Goal: Transaction & Acquisition: Purchase product/service

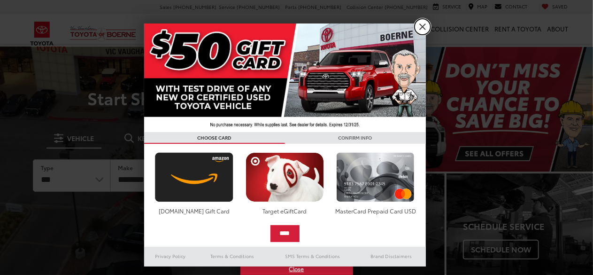
click at [421, 27] on link "X" at bounding box center [423, 27] width 16 height 16
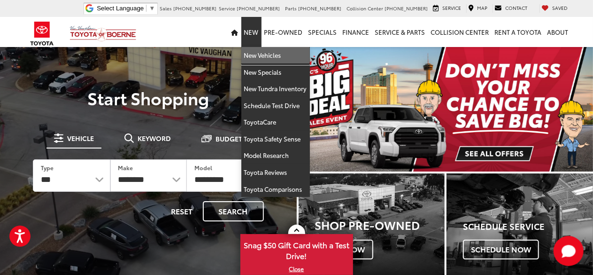
click at [264, 58] on link "New Vehicles" at bounding box center [276, 55] width 69 height 17
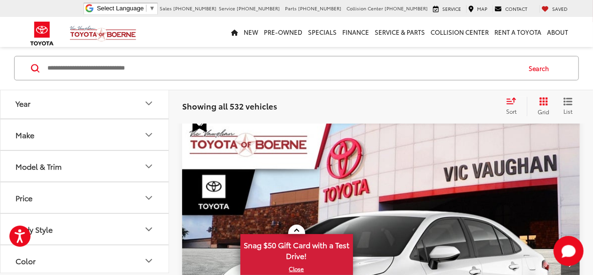
scroll to position [103, 0]
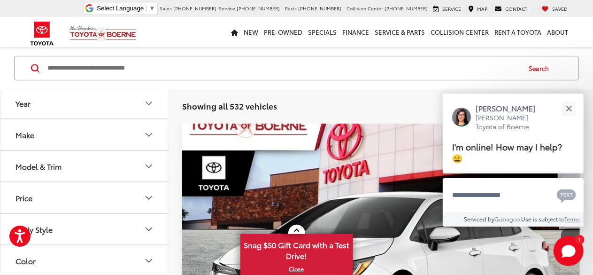
click at [94, 151] on button "Model & Trim" at bounding box center [84, 166] width 169 height 31
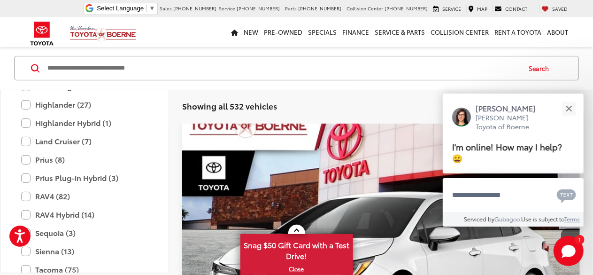
scroll to position [295, 0]
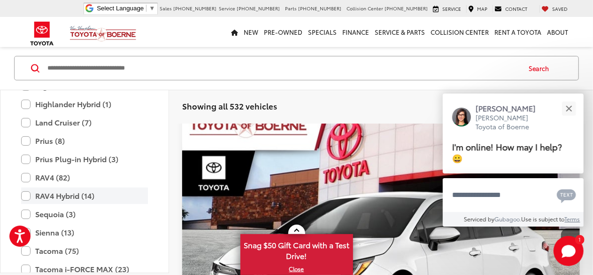
click at [53, 192] on label "RAV4 Hybrid (14)" at bounding box center [84, 195] width 127 height 16
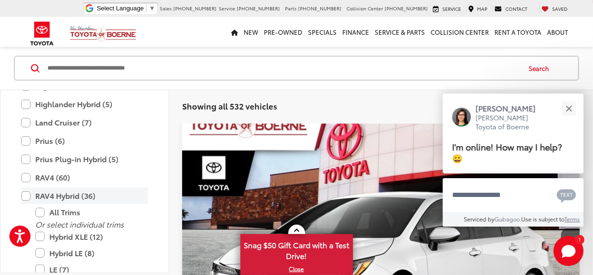
scroll to position [73, 0]
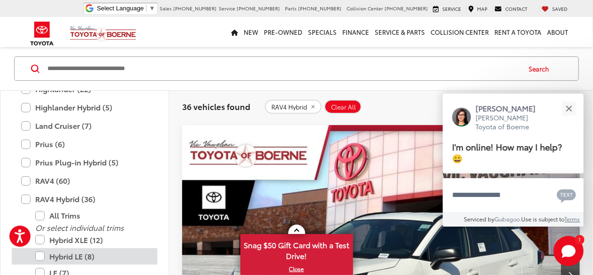
click at [73, 253] on label "Hybrid LE (8)" at bounding box center [91, 256] width 113 height 16
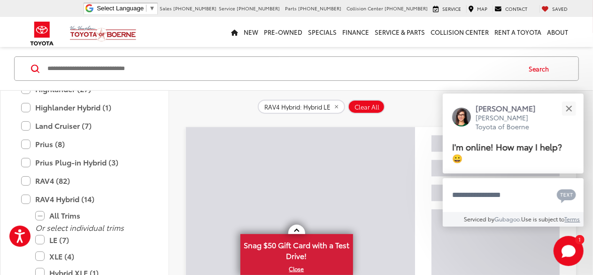
scroll to position [14, 0]
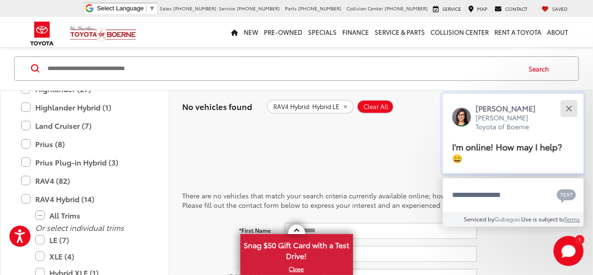
click at [573, 114] on button "Close" at bounding box center [569, 108] width 20 height 20
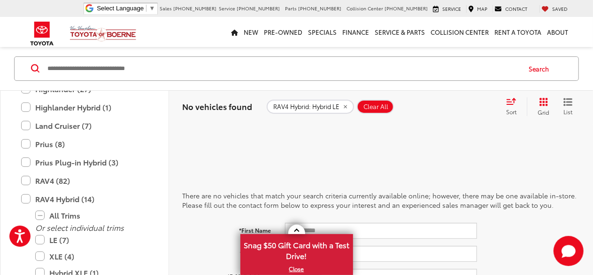
click at [347, 109] on icon "remove RAV4%20Hybrid: Hybrid%20LE" at bounding box center [346, 107] width 6 height 6
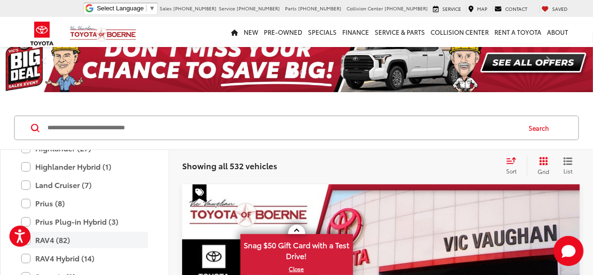
scroll to position [73, 0]
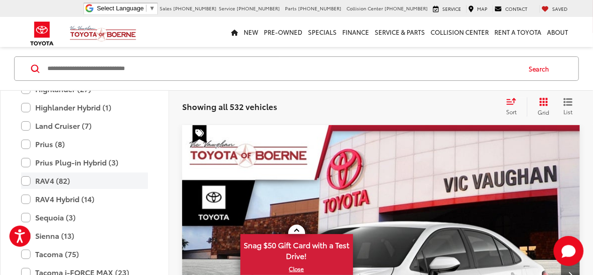
click at [43, 180] on label "RAV4 (82)" at bounding box center [84, 180] width 127 height 16
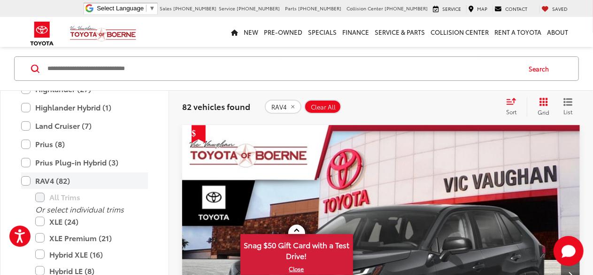
click at [47, 179] on label "RAV4 (82)" at bounding box center [84, 180] width 127 height 16
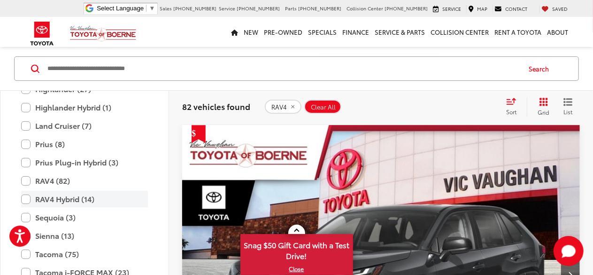
click at [66, 201] on label "RAV4 Hybrid (14)" at bounding box center [84, 199] width 127 height 16
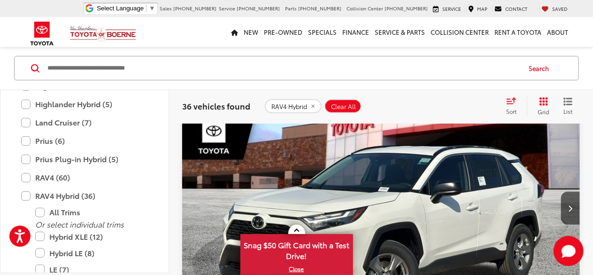
scroll to position [70, 0]
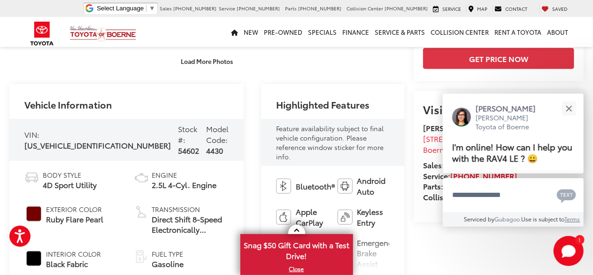
scroll to position [301, 0]
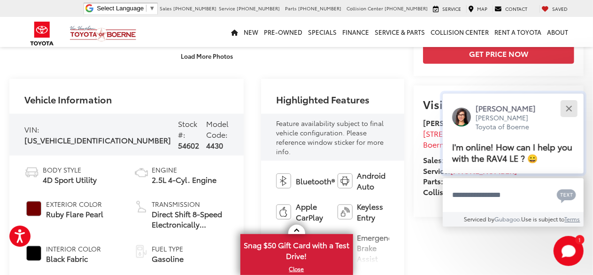
click at [573, 110] on button "Close" at bounding box center [569, 108] width 20 height 20
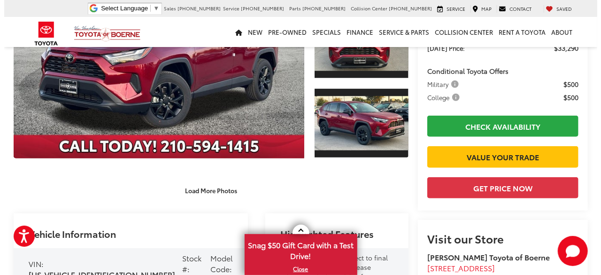
scroll to position [113, 0]
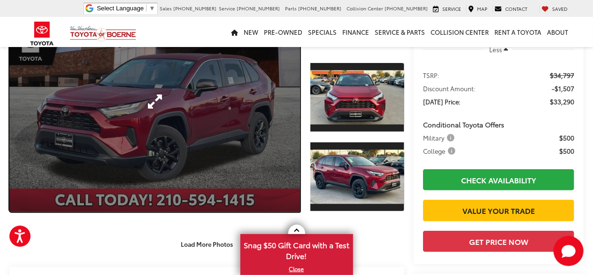
click at [222, 134] on link "Expand Photo 0" at bounding box center [154, 101] width 291 height 221
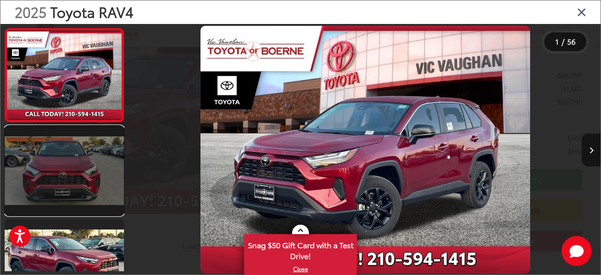
click at [63, 151] on link at bounding box center [64, 170] width 119 height 89
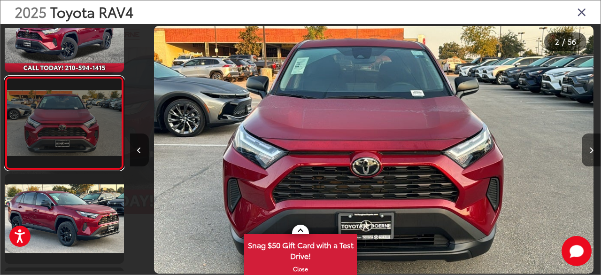
scroll to position [0, 471]
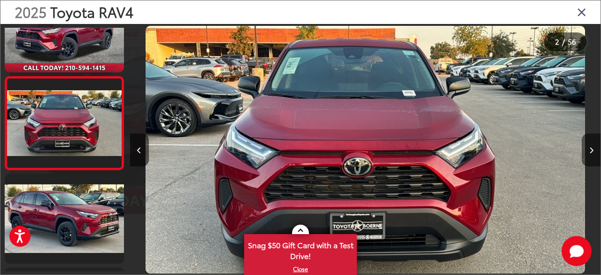
click at [592, 146] on button "Next image" at bounding box center [591, 149] width 19 height 33
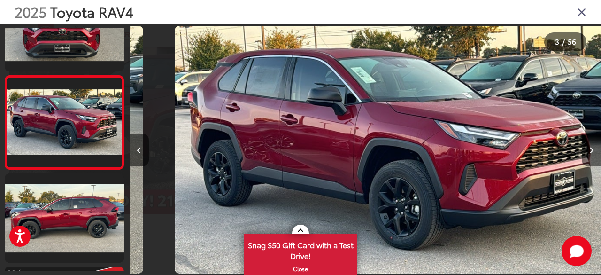
scroll to position [0, 943]
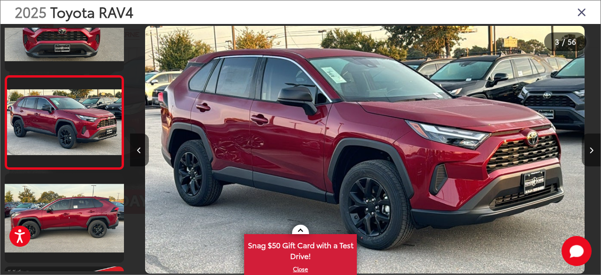
click at [592, 146] on button "Next image" at bounding box center [591, 149] width 19 height 33
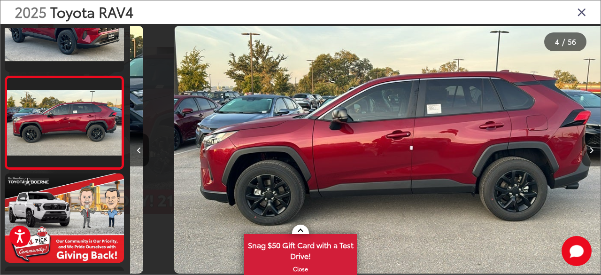
scroll to position [0, 1413]
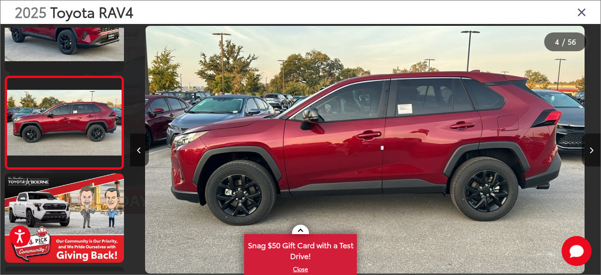
click at [592, 146] on button "Next image" at bounding box center [591, 149] width 19 height 33
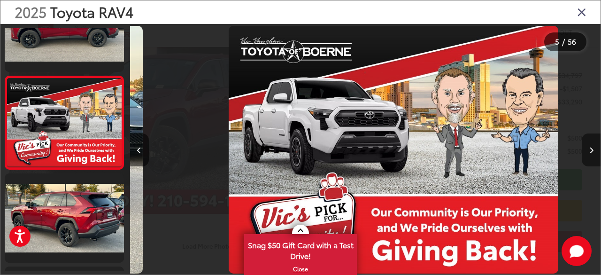
scroll to position [0, 1885]
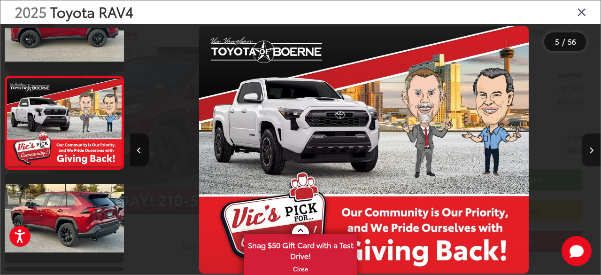
click at [592, 146] on button "Next image" at bounding box center [591, 149] width 19 height 33
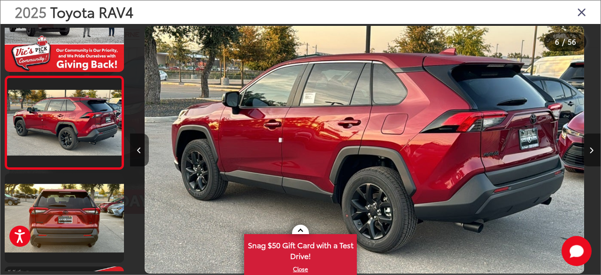
scroll to position [0, 2356]
click at [592, 146] on button "Next image" at bounding box center [591, 149] width 19 height 33
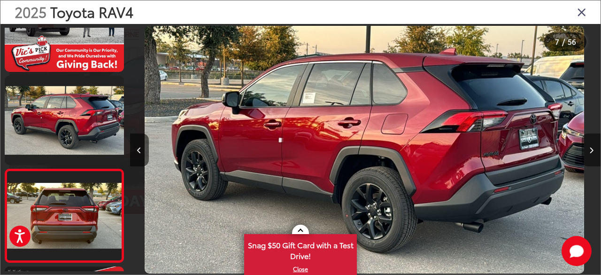
scroll to position [0, 0]
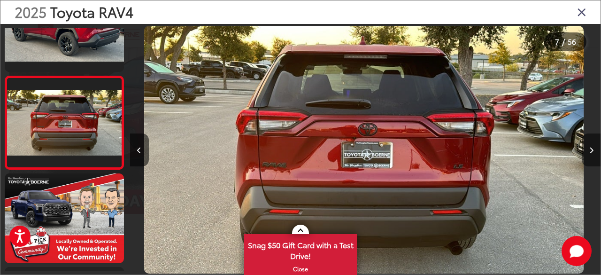
click at [592, 146] on button "Next image" at bounding box center [591, 149] width 19 height 33
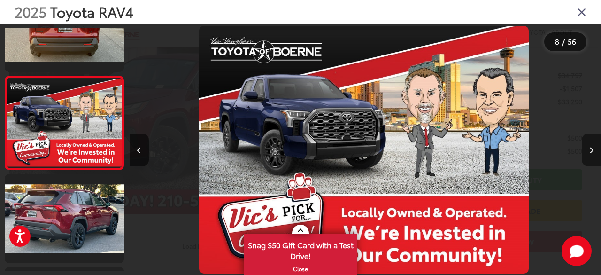
click at [592, 146] on button "Next image" at bounding box center [591, 149] width 19 height 33
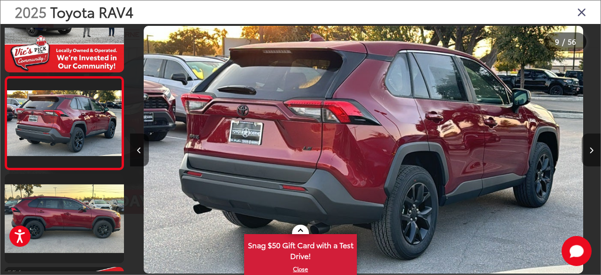
click at [592, 146] on button "Next image" at bounding box center [591, 149] width 19 height 33
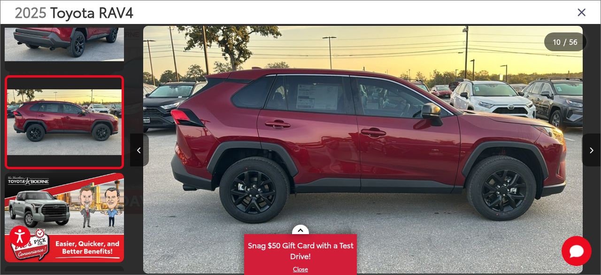
click at [592, 146] on button "Next image" at bounding box center [591, 149] width 19 height 33
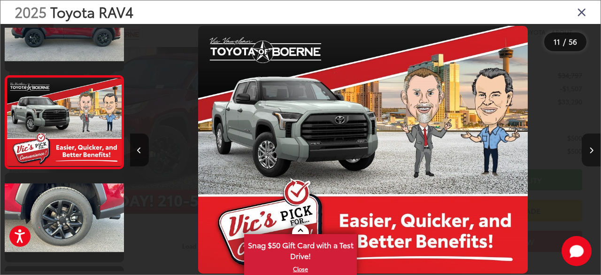
click at [592, 146] on button "Next image" at bounding box center [591, 149] width 19 height 33
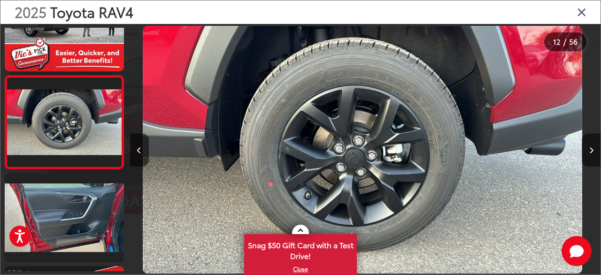
click at [592, 146] on button "Next image" at bounding box center [591, 149] width 19 height 33
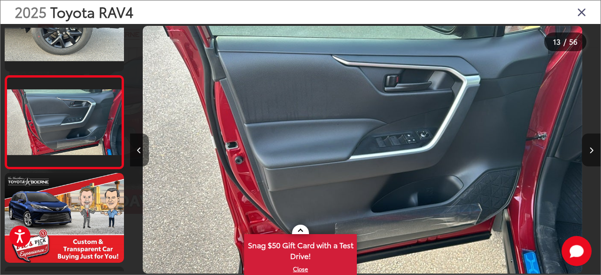
click at [592, 146] on button "Next image" at bounding box center [591, 149] width 19 height 33
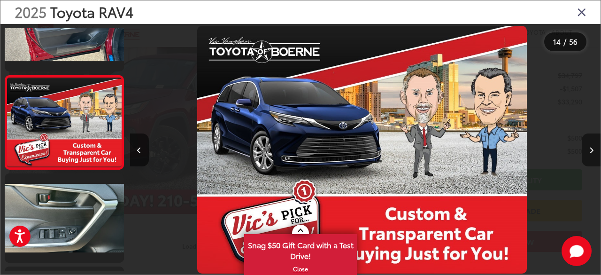
click at [592, 146] on button "Next image" at bounding box center [591, 149] width 19 height 33
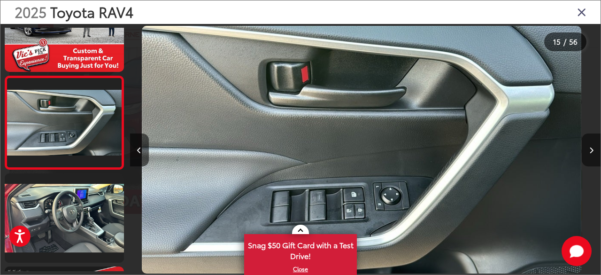
click at [592, 146] on button "Next image" at bounding box center [591, 149] width 19 height 33
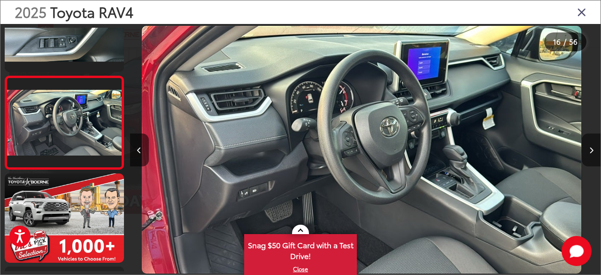
click at [592, 146] on button "Next image" at bounding box center [591, 149] width 19 height 33
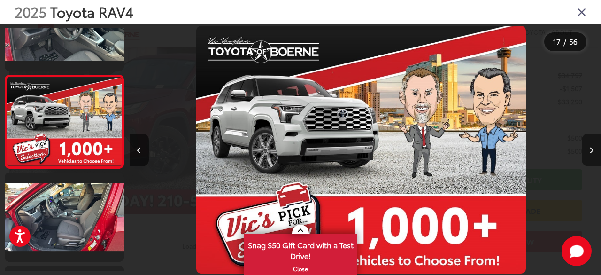
click at [592, 146] on button "Next image" at bounding box center [591, 149] width 19 height 33
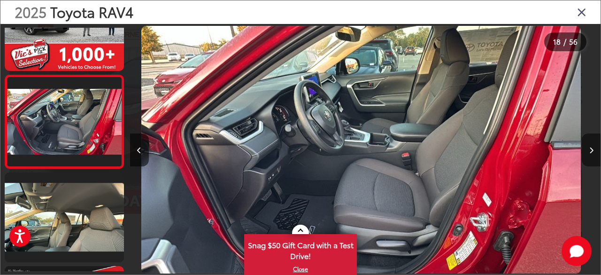
click at [592, 146] on button "Next image" at bounding box center [591, 149] width 19 height 33
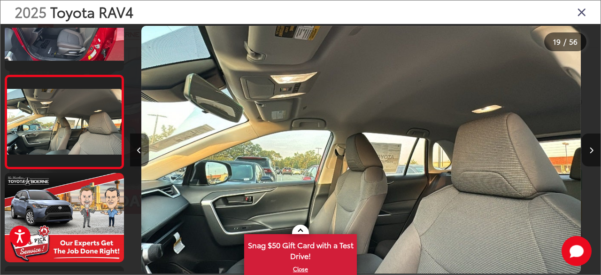
click at [592, 146] on button "Next image" at bounding box center [591, 149] width 19 height 33
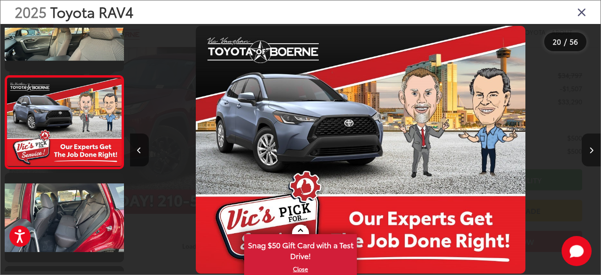
click at [592, 146] on button "Next image" at bounding box center [591, 149] width 19 height 33
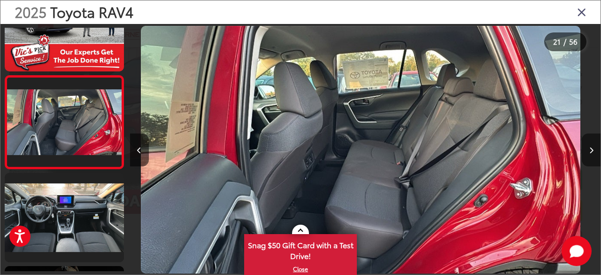
click at [592, 146] on button "Next image" at bounding box center [591, 149] width 19 height 33
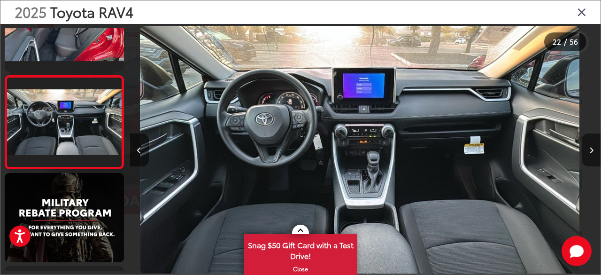
click at [592, 146] on button "Next image" at bounding box center [591, 149] width 19 height 33
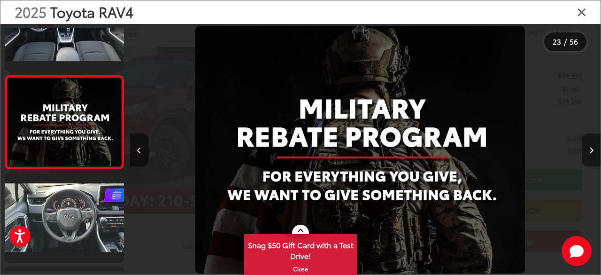
click at [592, 146] on button "Next image" at bounding box center [591, 149] width 19 height 33
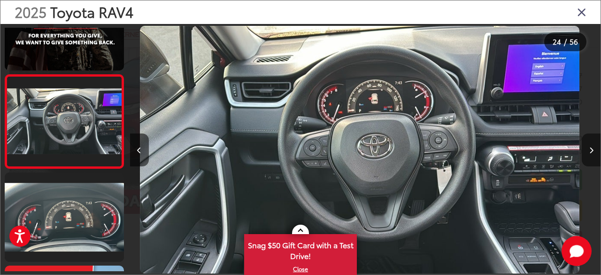
click at [592, 146] on button "Next image" at bounding box center [591, 149] width 19 height 33
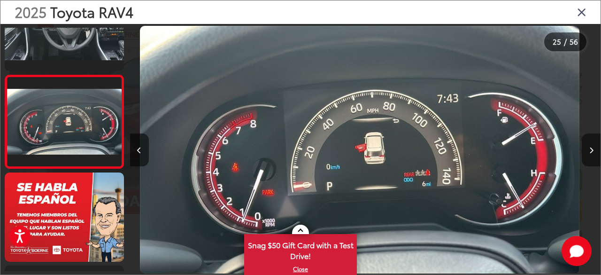
click at [592, 146] on button "Next image" at bounding box center [591, 149] width 19 height 33
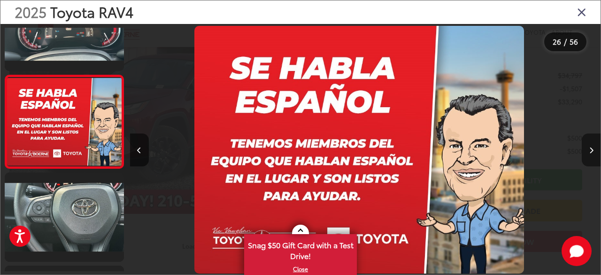
click at [592, 146] on button "Next image" at bounding box center [591, 149] width 19 height 33
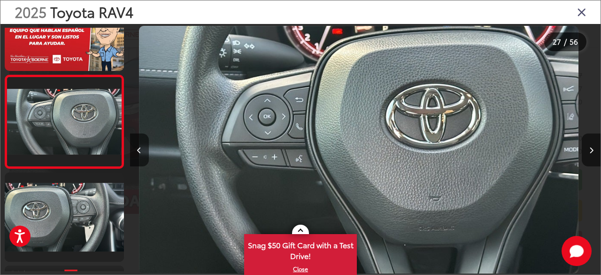
click at [585, 21] on div "2025 Toyota RAV4" at bounding box center [300, 11] width 601 height 23
click at [581, 12] on icon "Close gallery" at bounding box center [581, 12] width 9 height 12
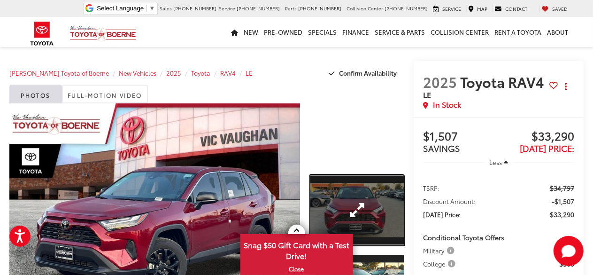
click at [350, 188] on link "Expand Photo 1" at bounding box center [358, 210] width 94 height 70
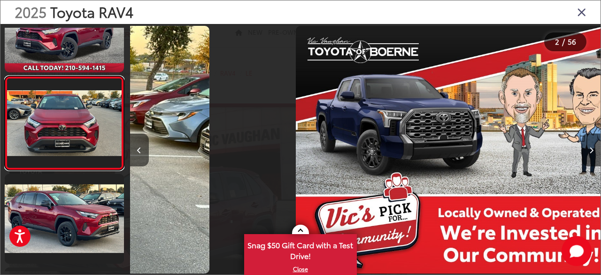
scroll to position [0, 471]
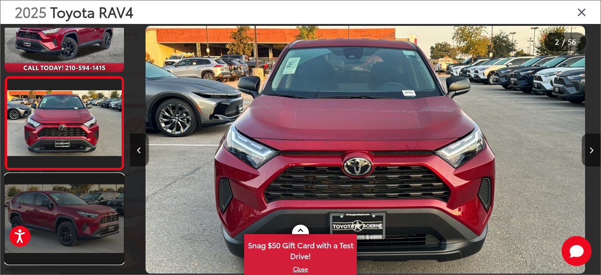
click at [113, 223] on link at bounding box center [64, 218] width 119 height 89
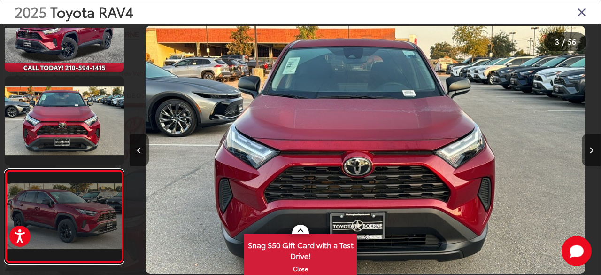
click at [113, 223] on link at bounding box center [64, 216] width 119 height 94
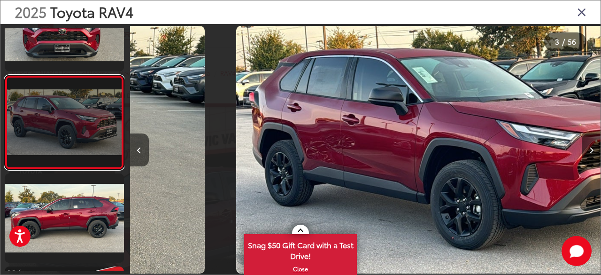
scroll to position [0, 943]
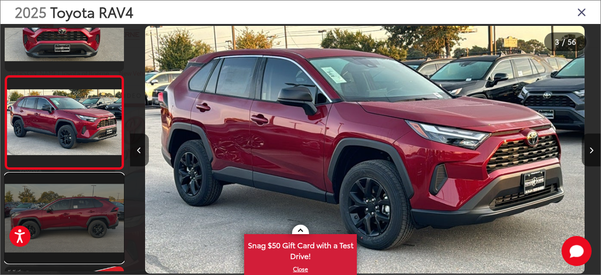
click at [86, 237] on link at bounding box center [64, 217] width 119 height 89
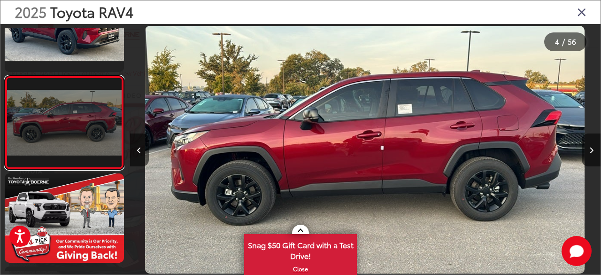
scroll to position [0, 1413]
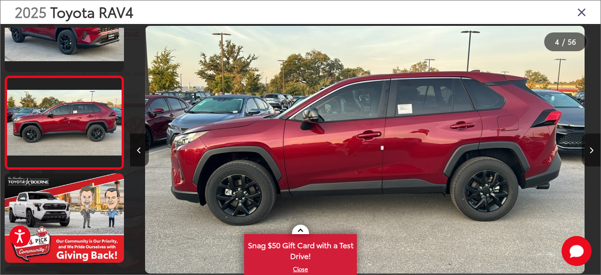
click at [593, 152] on icon "Next image" at bounding box center [592, 150] width 4 height 7
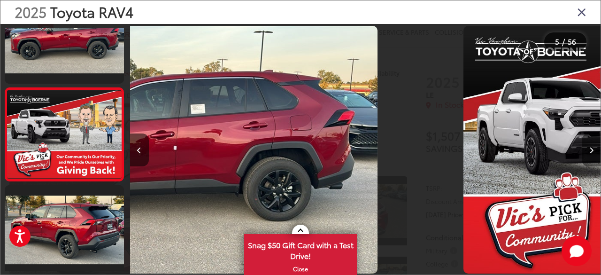
scroll to position [325, 0]
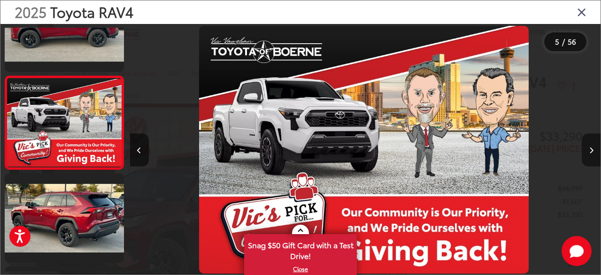
click at [593, 152] on icon "Next image" at bounding box center [592, 150] width 4 height 7
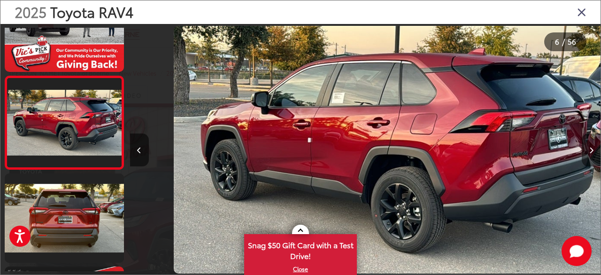
scroll to position [0, 2356]
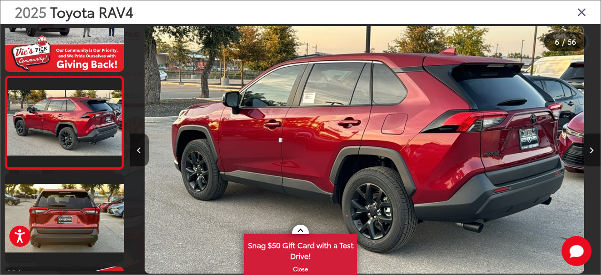
click at [593, 152] on icon "Next image" at bounding box center [592, 150] width 4 height 7
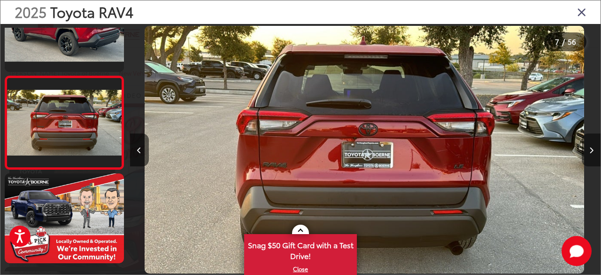
scroll to position [0, 2827]
click at [593, 152] on icon "Next image" at bounding box center [592, 150] width 4 height 7
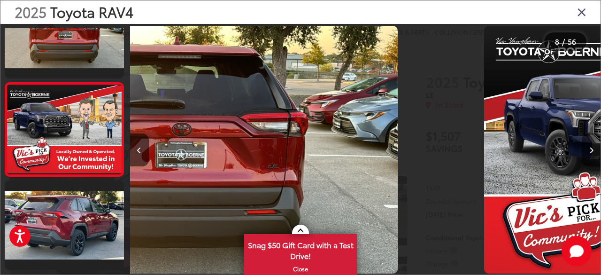
scroll to position [604, 0]
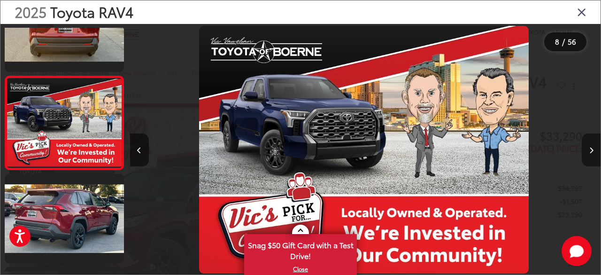
click at [593, 152] on icon "Next image" at bounding box center [592, 150] width 4 height 7
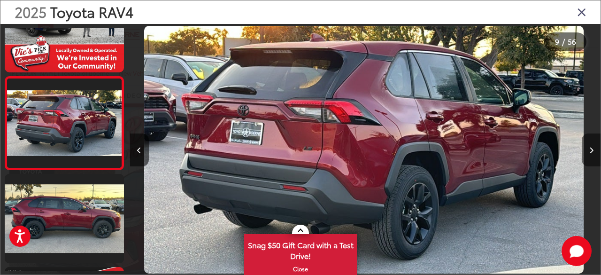
scroll to position [0, 3770]
click at [593, 152] on icon "Next image" at bounding box center [592, 150] width 4 height 7
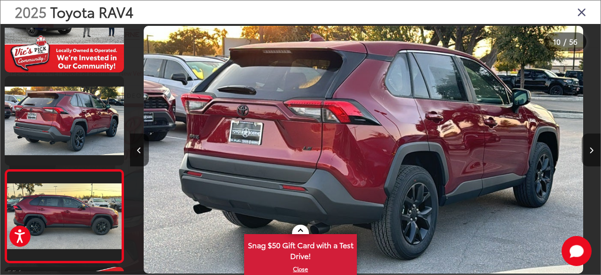
scroll to position [0, 3848]
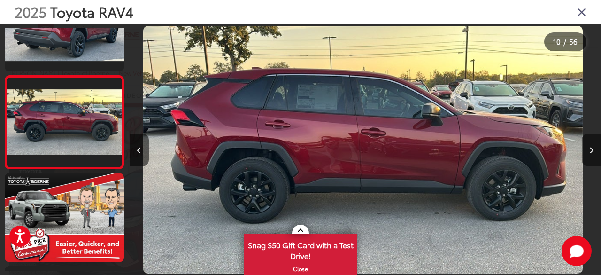
click at [593, 152] on icon "Next image" at bounding box center [592, 150] width 4 height 7
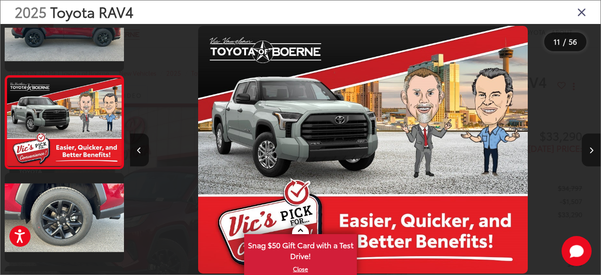
click at [593, 152] on icon "Next image" at bounding box center [592, 150] width 4 height 7
